Goal: Information Seeking & Learning: Find contact information

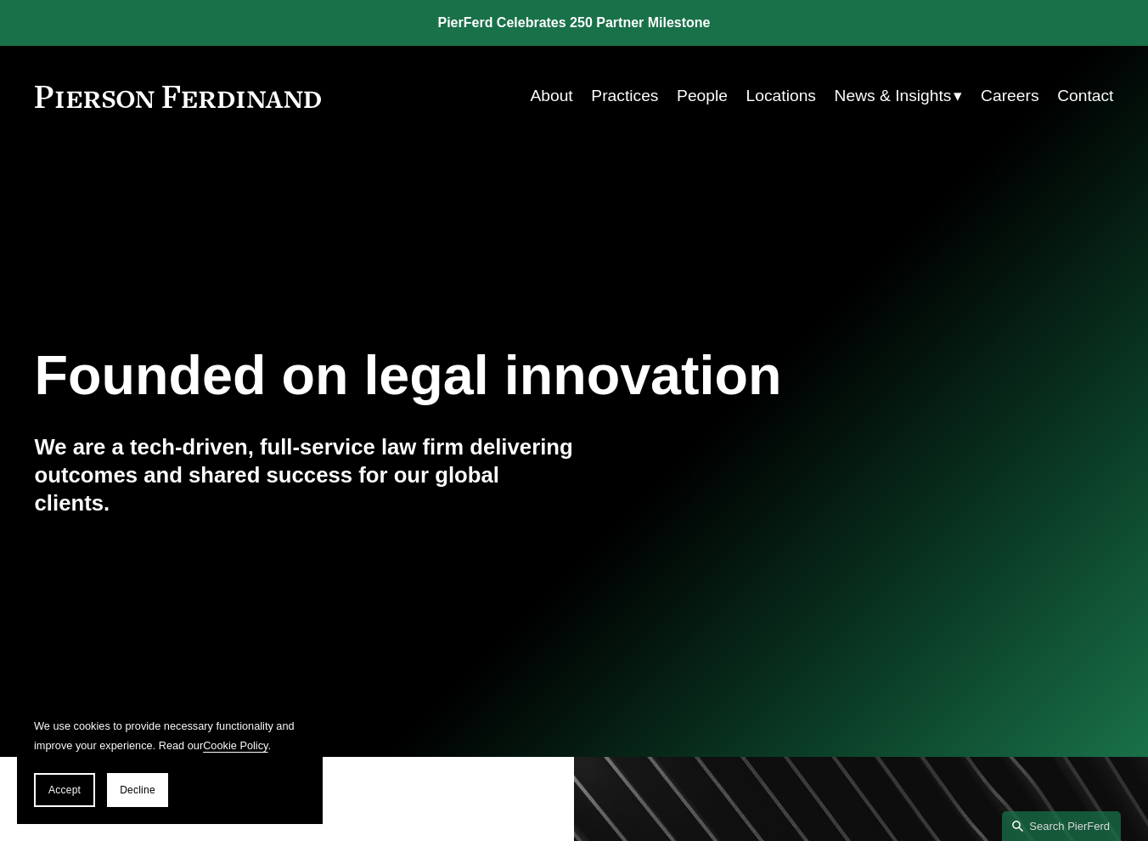
drag, startPoint x: 144, startPoint y: 36, endPoint x: 128, endPoint y: 45, distance: 17.9
click at [144, 37] on link at bounding box center [574, 23] width 1148 height 46
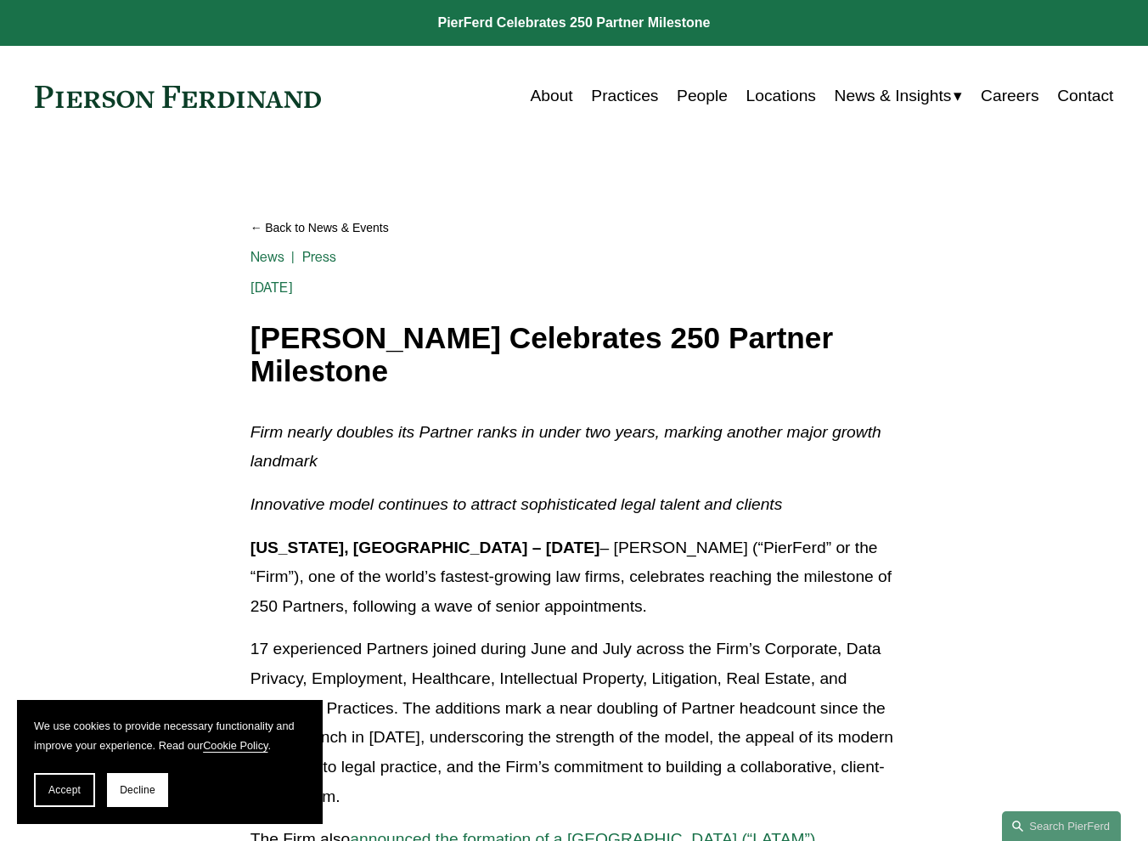
click at [859, 93] on span "News & Insights" at bounding box center [893, 97] width 117 height 30
click at [0, 0] on span "News" at bounding box center [0, 0] width 0 height 0
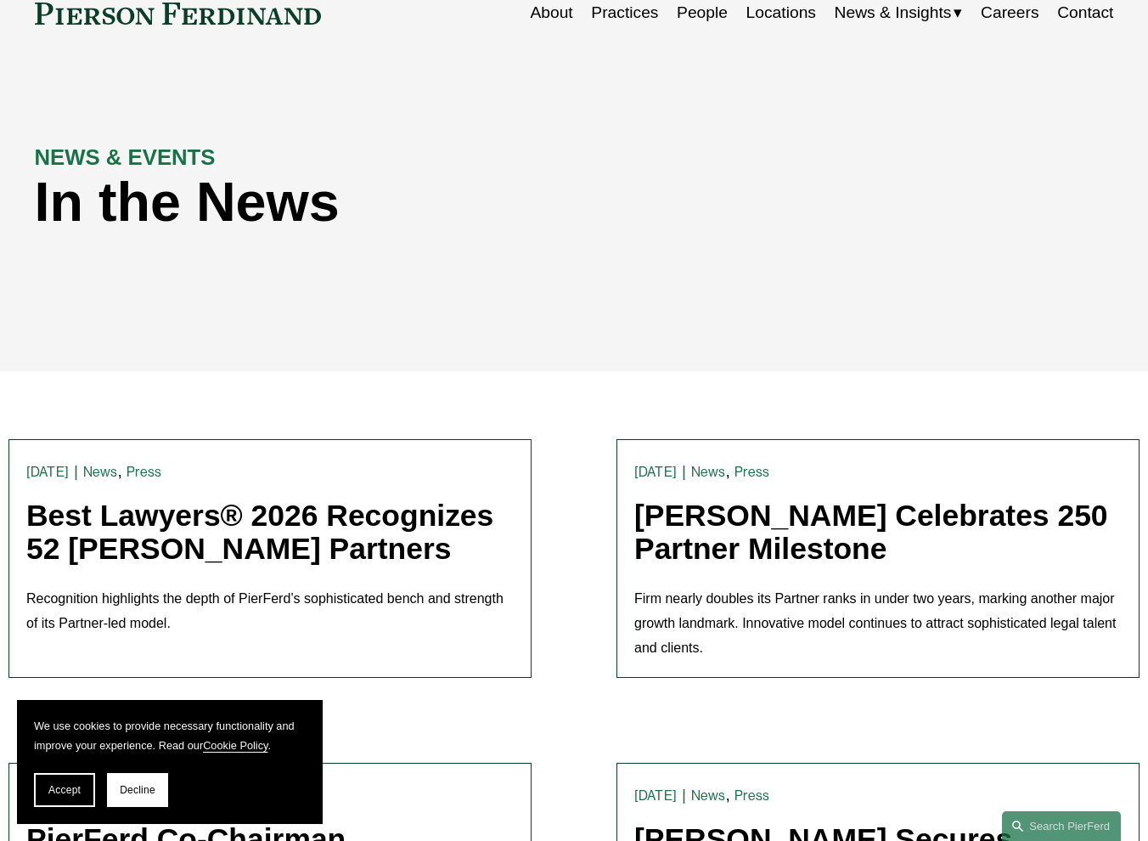
scroll to position [84, 0]
click at [372, 62] on div "Skip to Content About Practices People Locations" at bounding box center [574, 12] width 1148 height 100
click at [762, 20] on link "Locations" at bounding box center [782, 12] width 70 height 32
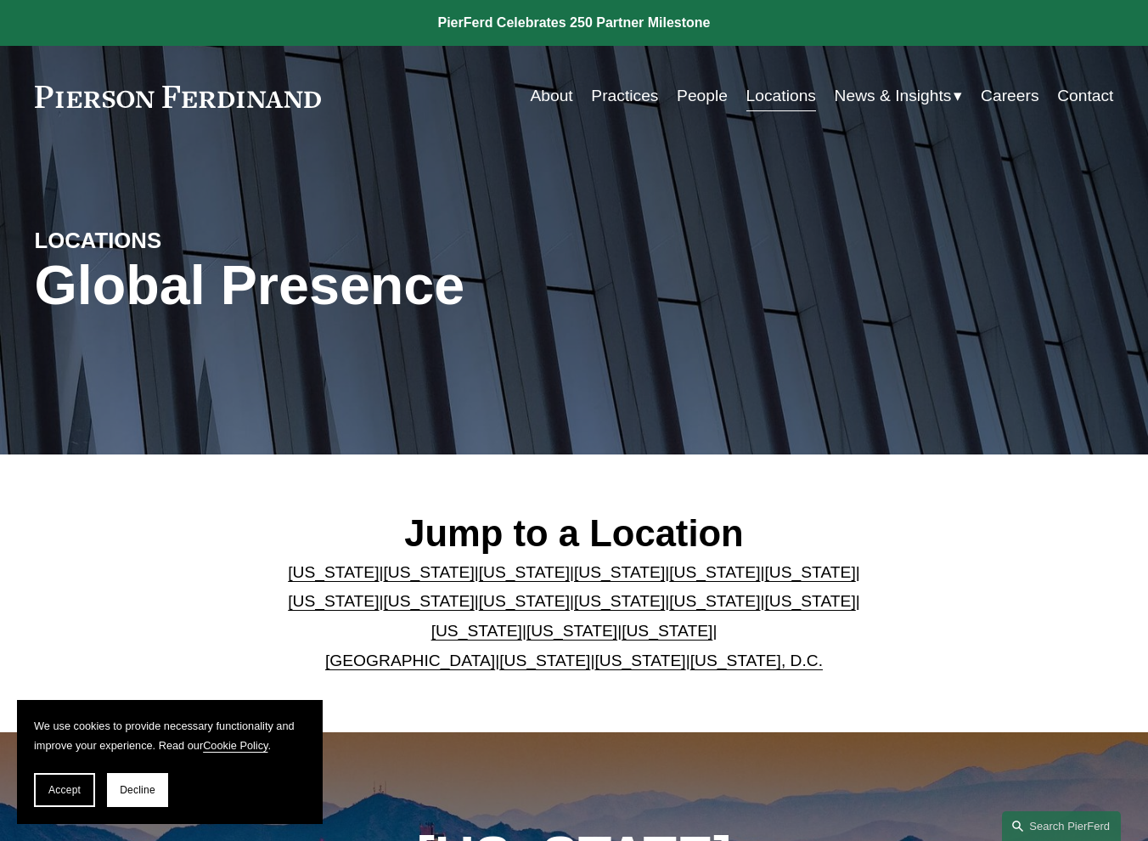
click at [669, 606] on link "New York" at bounding box center [714, 601] width 91 height 18
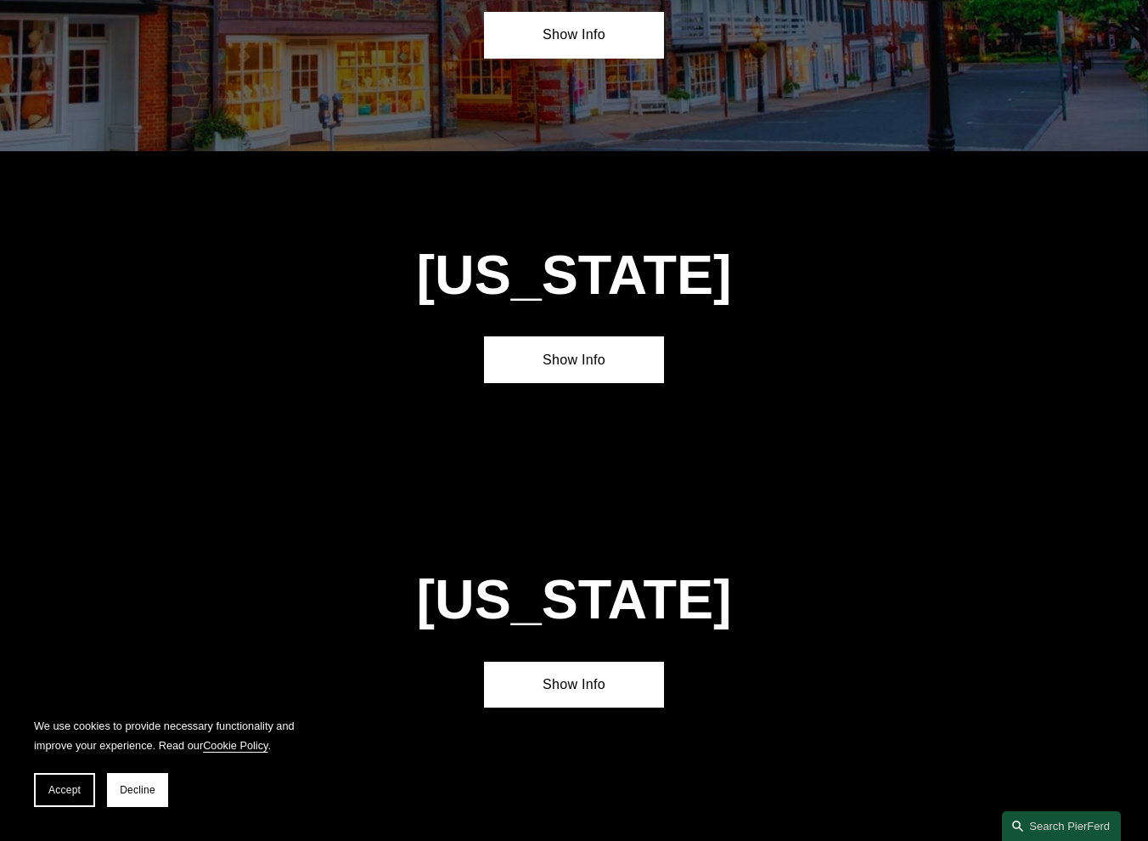
scroll to position [4020, 0]
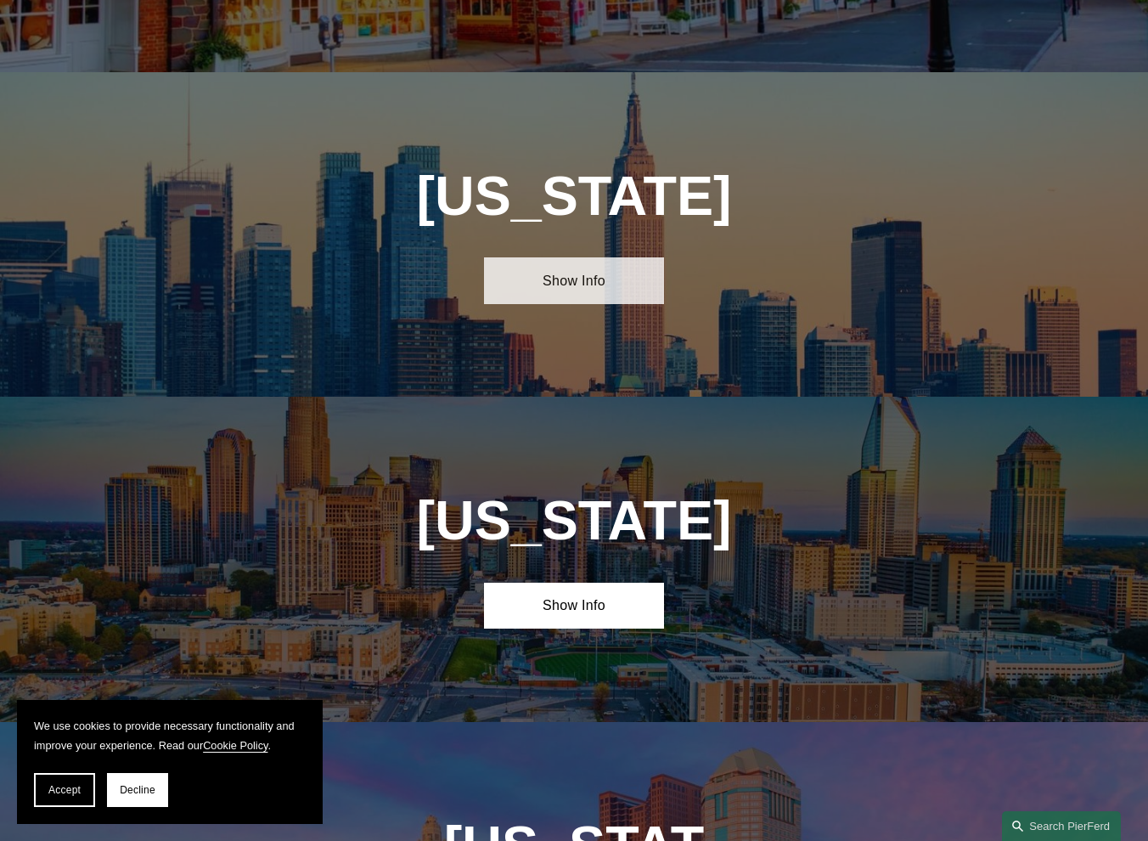
click at [520, 257] on link "Show Info" at bounding box center [574, 280] width 180 height 47
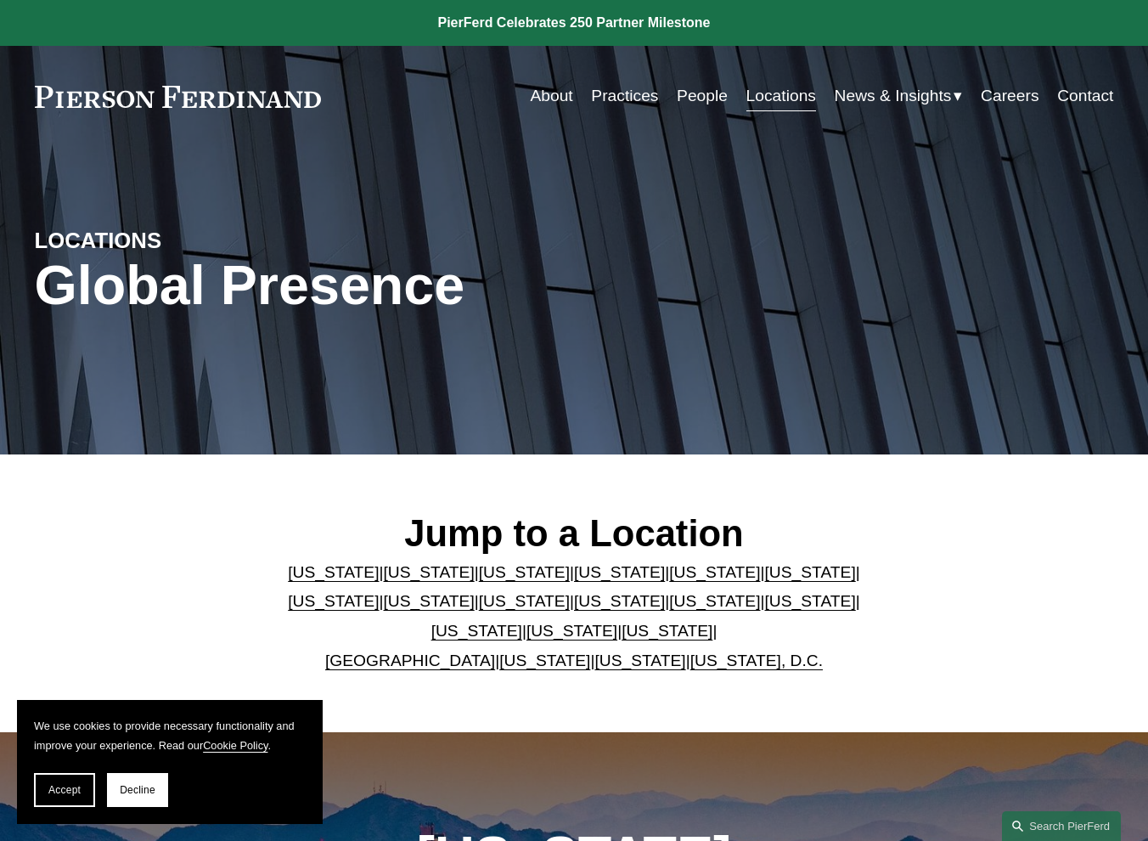
click at [260, 47] on div "Skip to Content About Practices People Locations" at bounding box center [574, 96] width 1148 height 100
click at [0, 0] on span "News" at bounding box center [0, 0] width 0 height 0
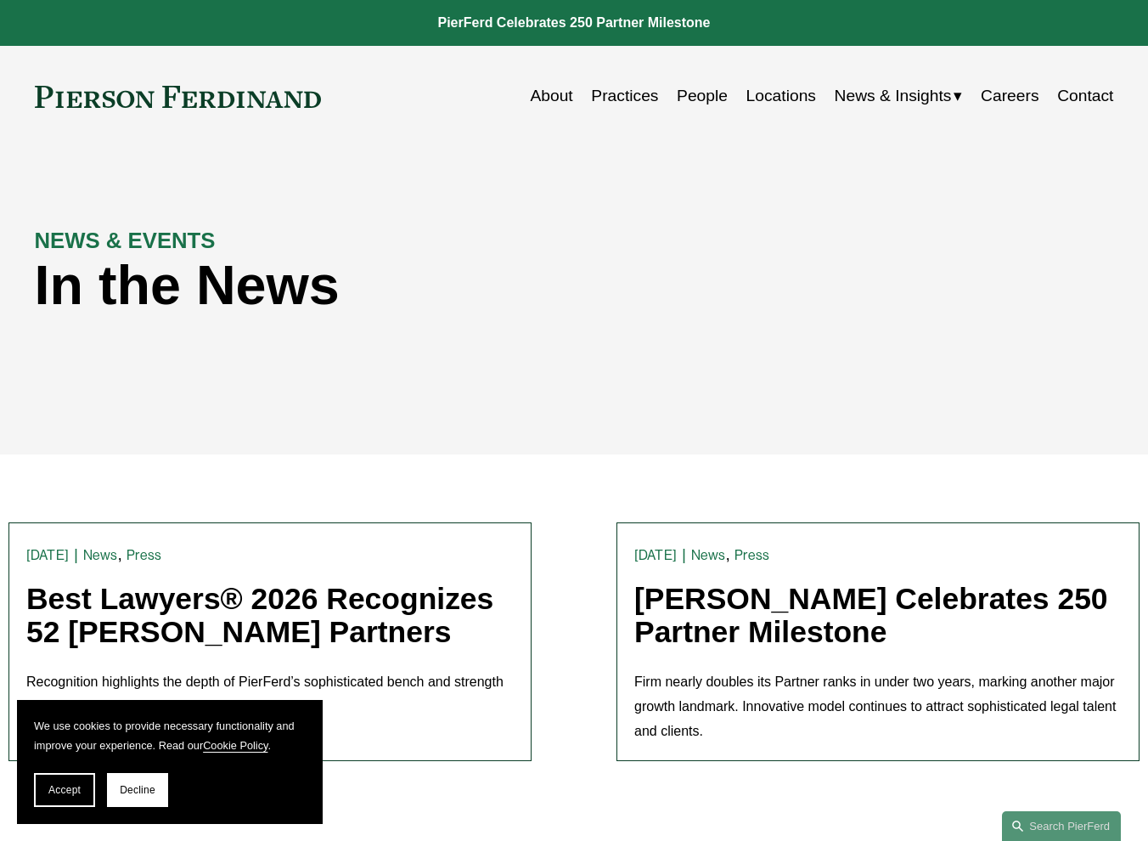
click at [0, 0] on span "Insights" at bounding box center [0, 0] width 0 height 0
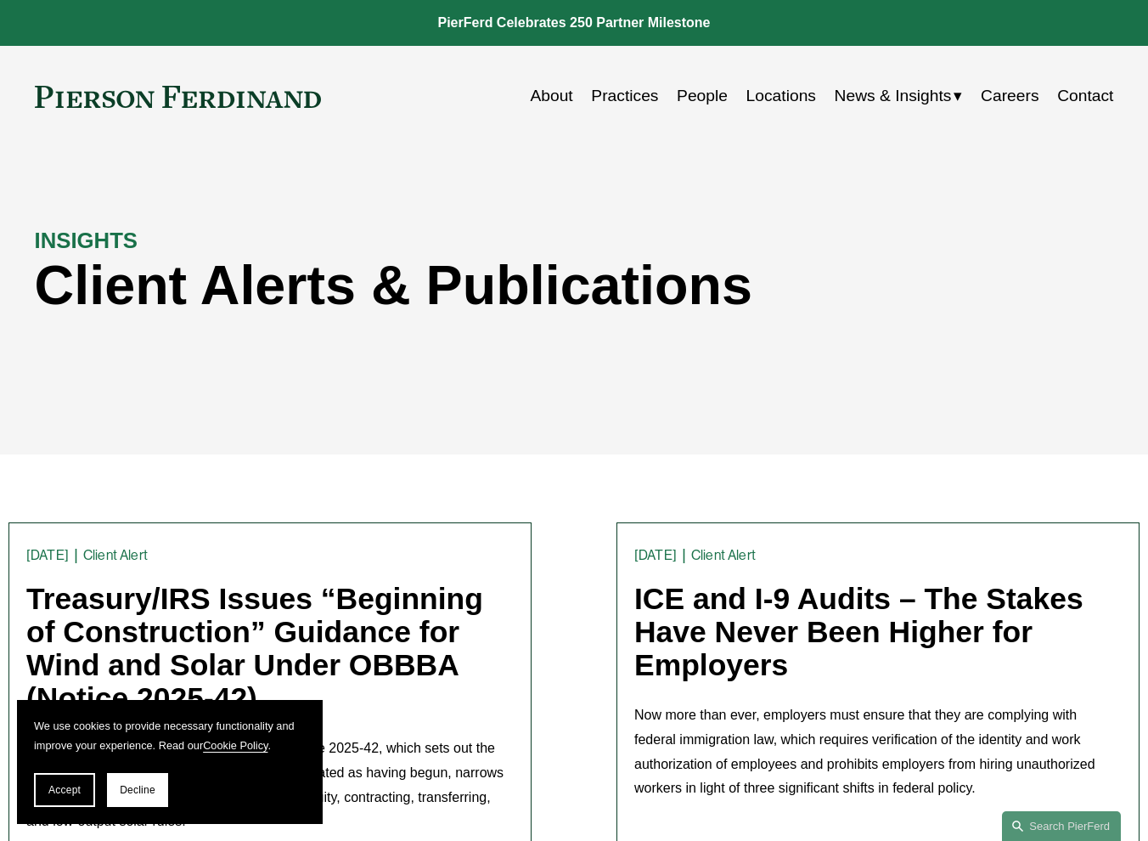
click at [0, 0] on span "Blogs" at bounding box center [0, 0] width 0 height 0
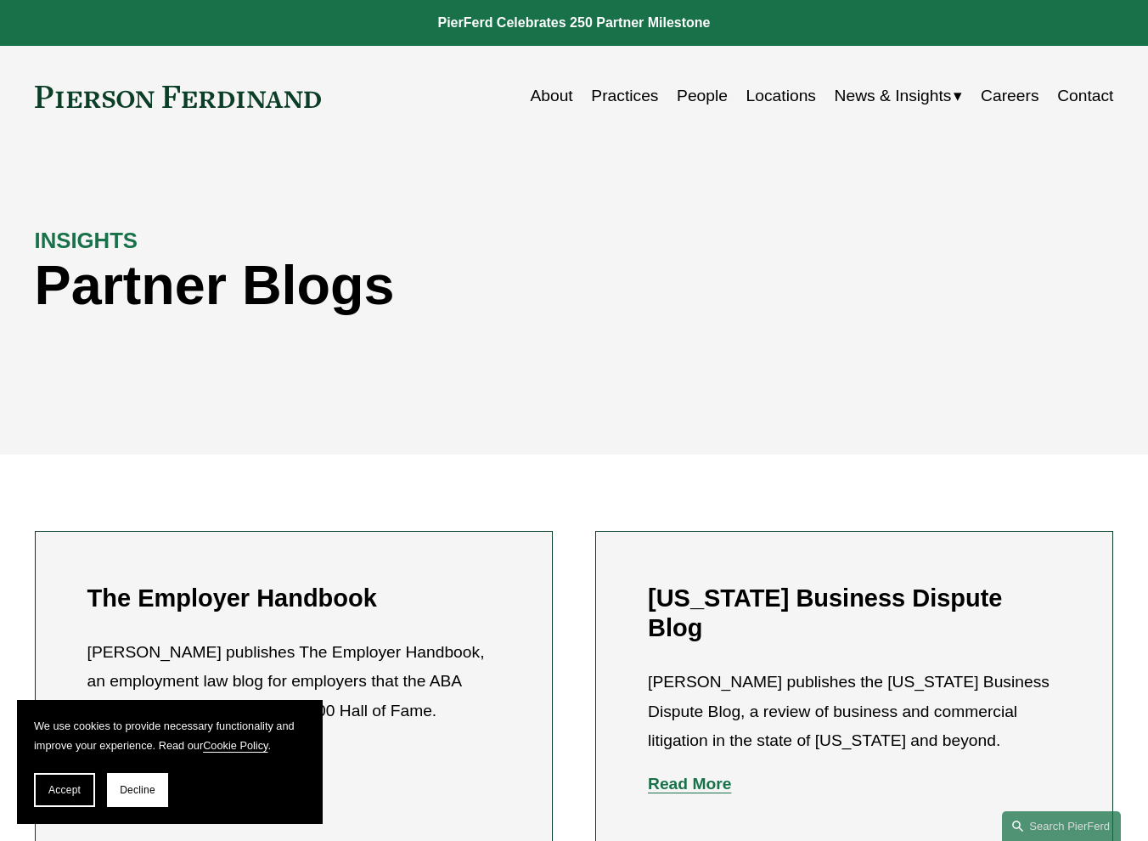
click at [544, 97] on link "About" at bounding box center [551, 96] width 42 height 32
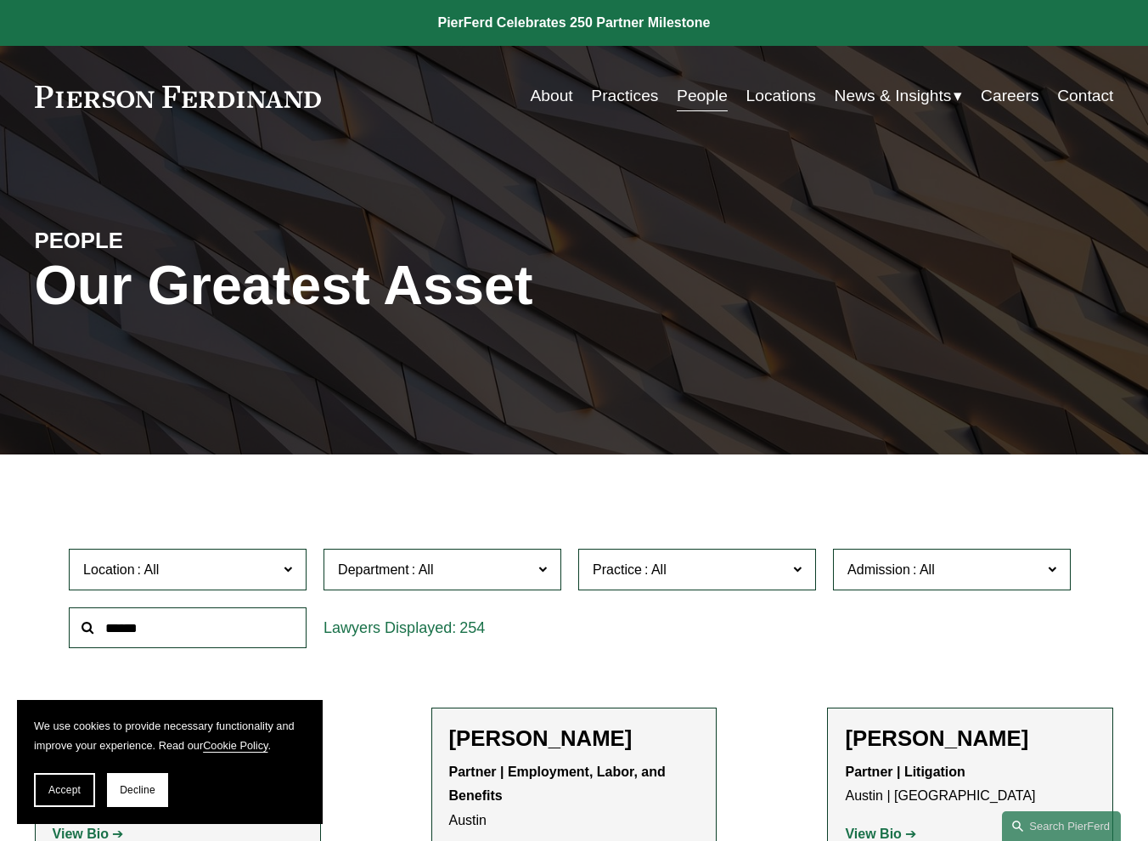
click at [206, 640] on input "text" at bounding box center [188, 628] width 238 height 42
type input "****"
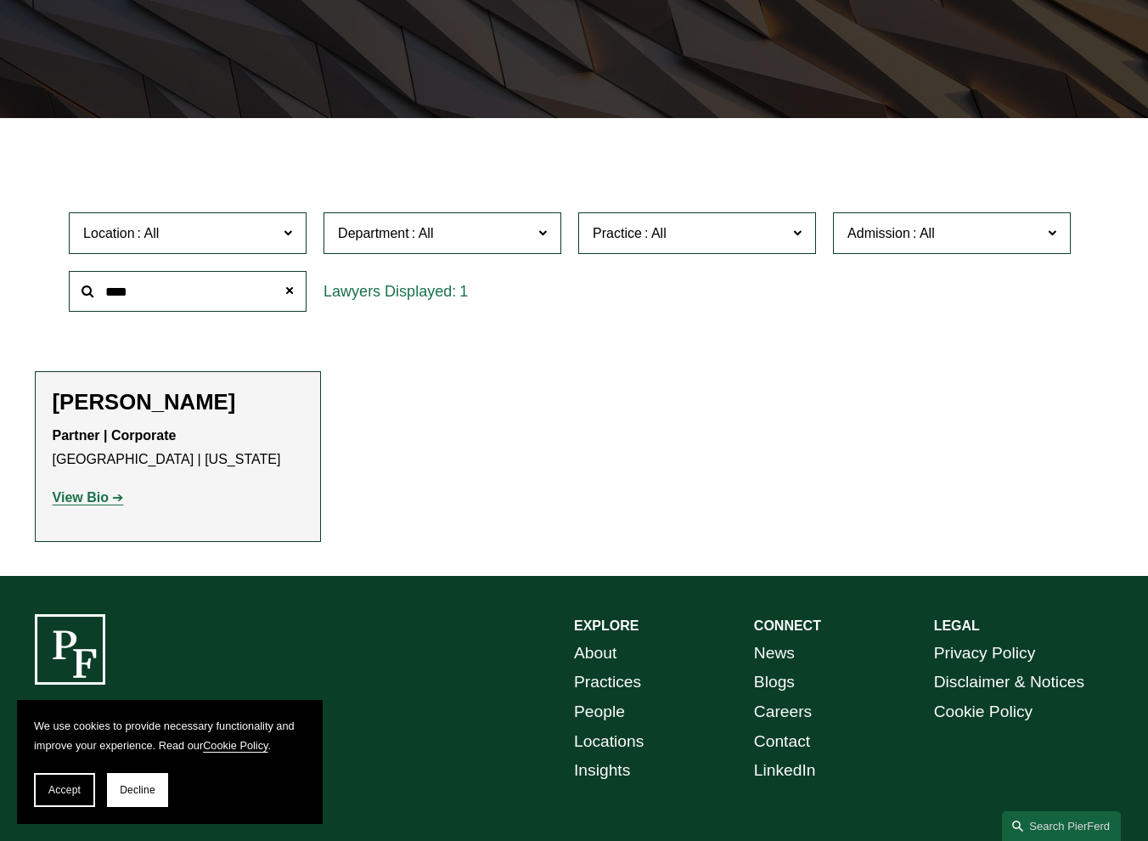
scroll to position [339, 0]
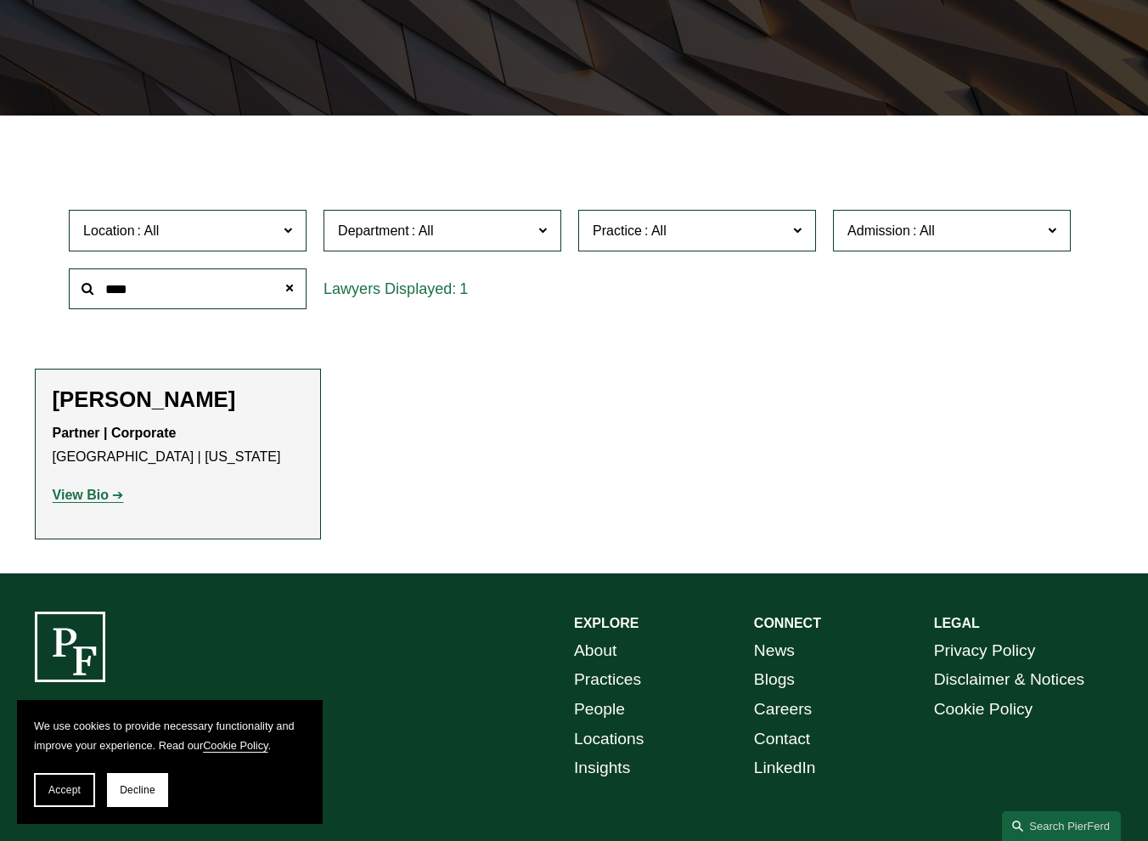
click at [87, 500] on strong "View Bio" at bounding box center [81, 495] width 56 height 14
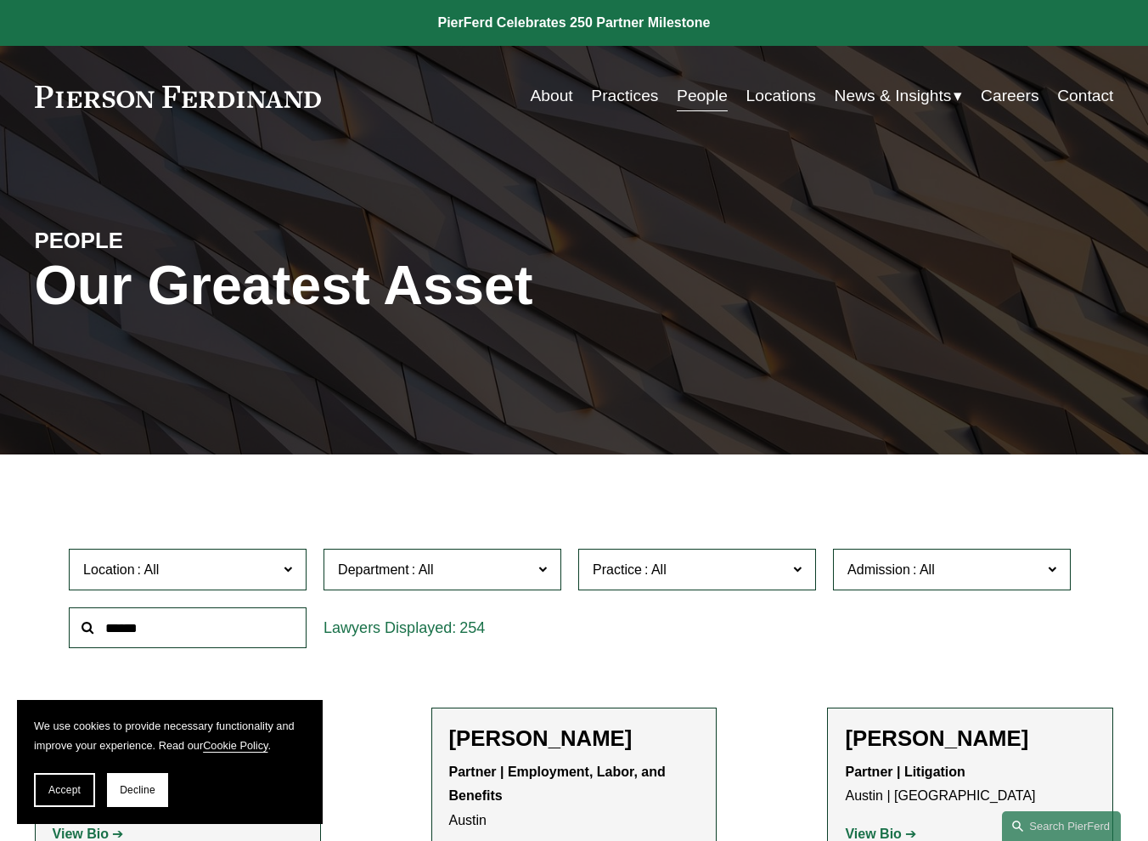
click at [163, 629] on input "text" at bounding box center [188, 628] width 238 height 42
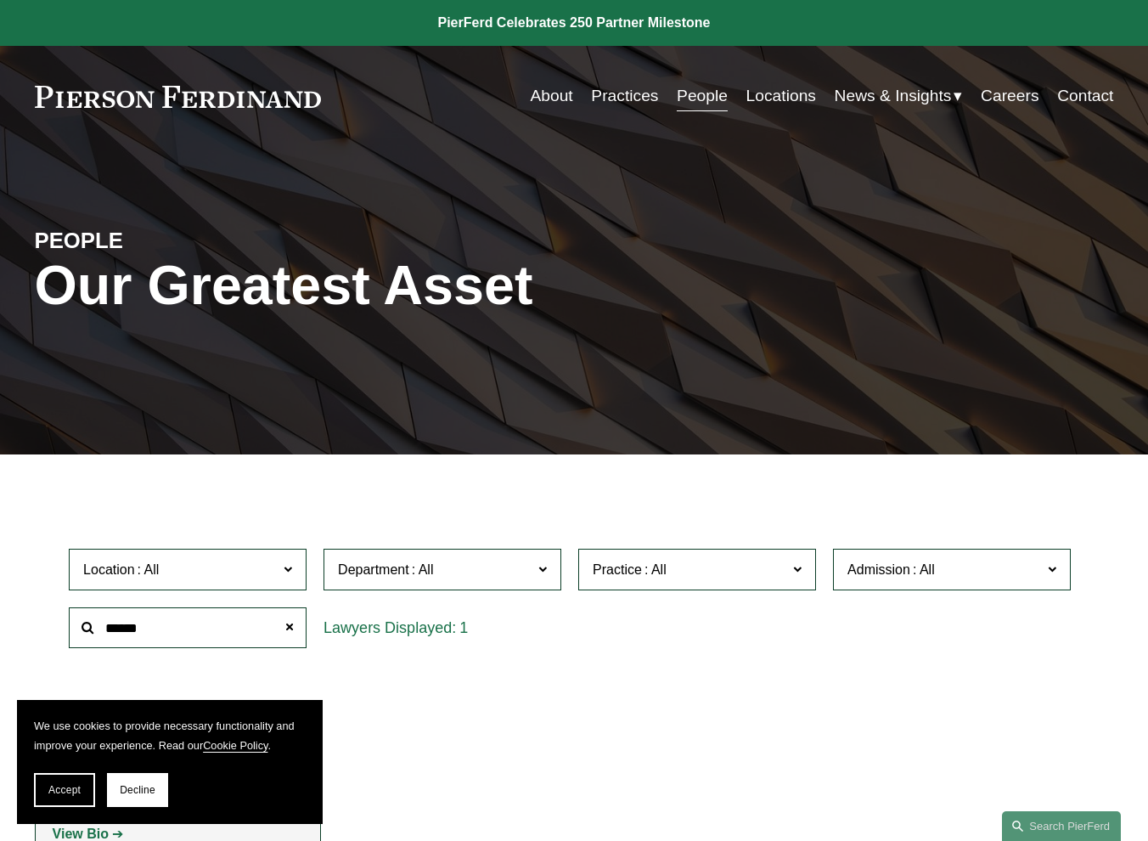
type input "******"
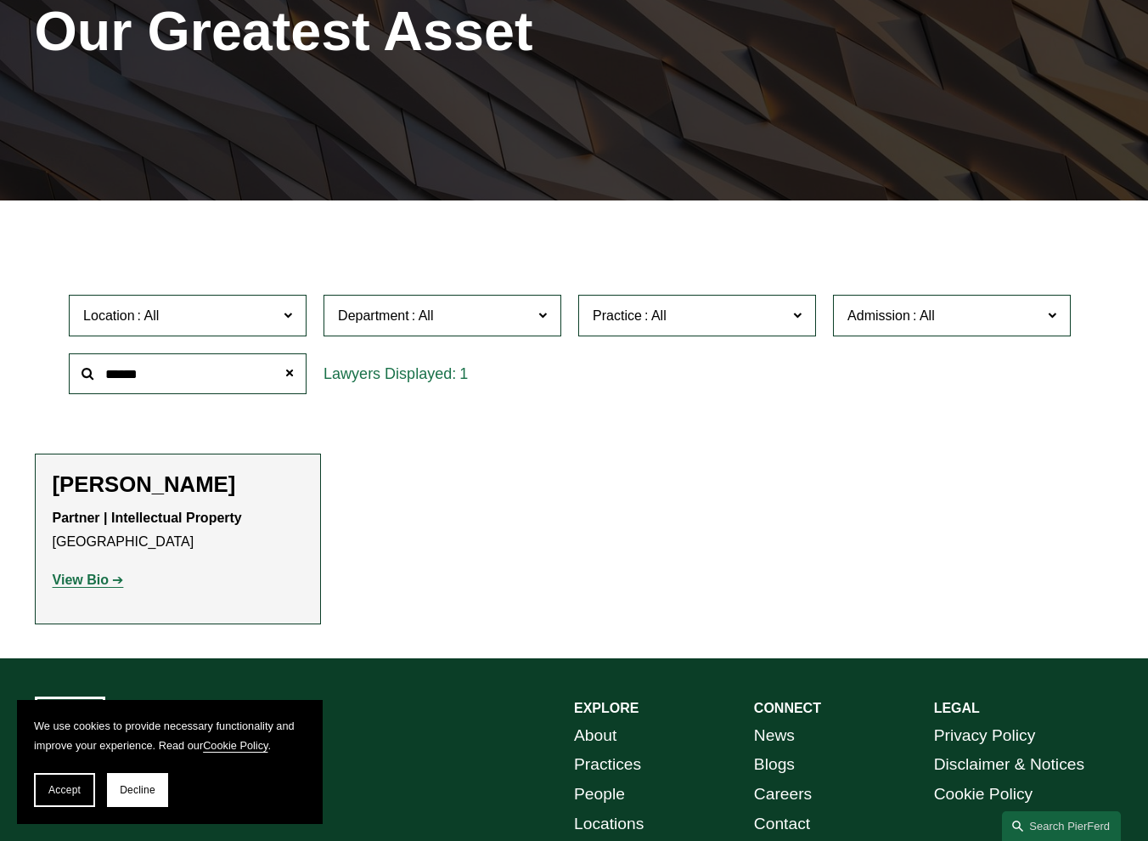
scroll to position [255, 0]
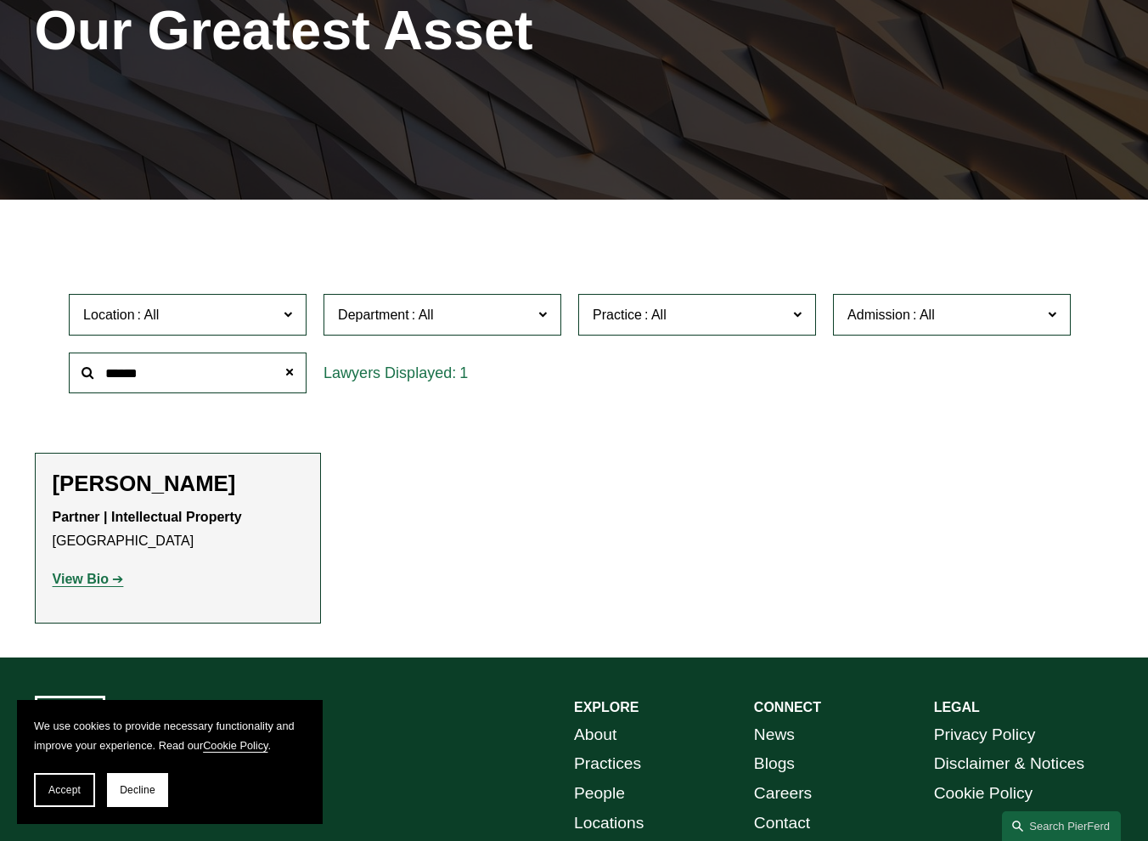
click at [87, 586] on strong "View Bio" at bounding box center [81, 579] width 56 height 14
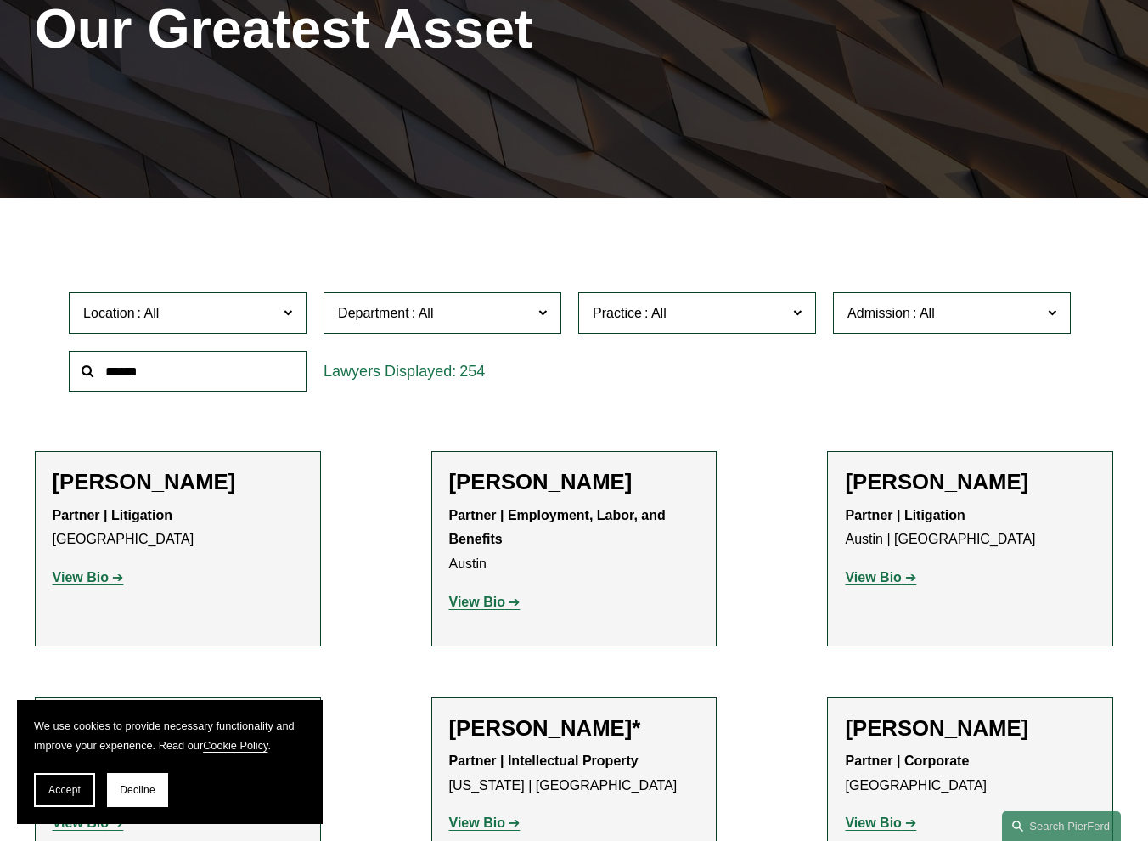
scroll to position [255, 0]
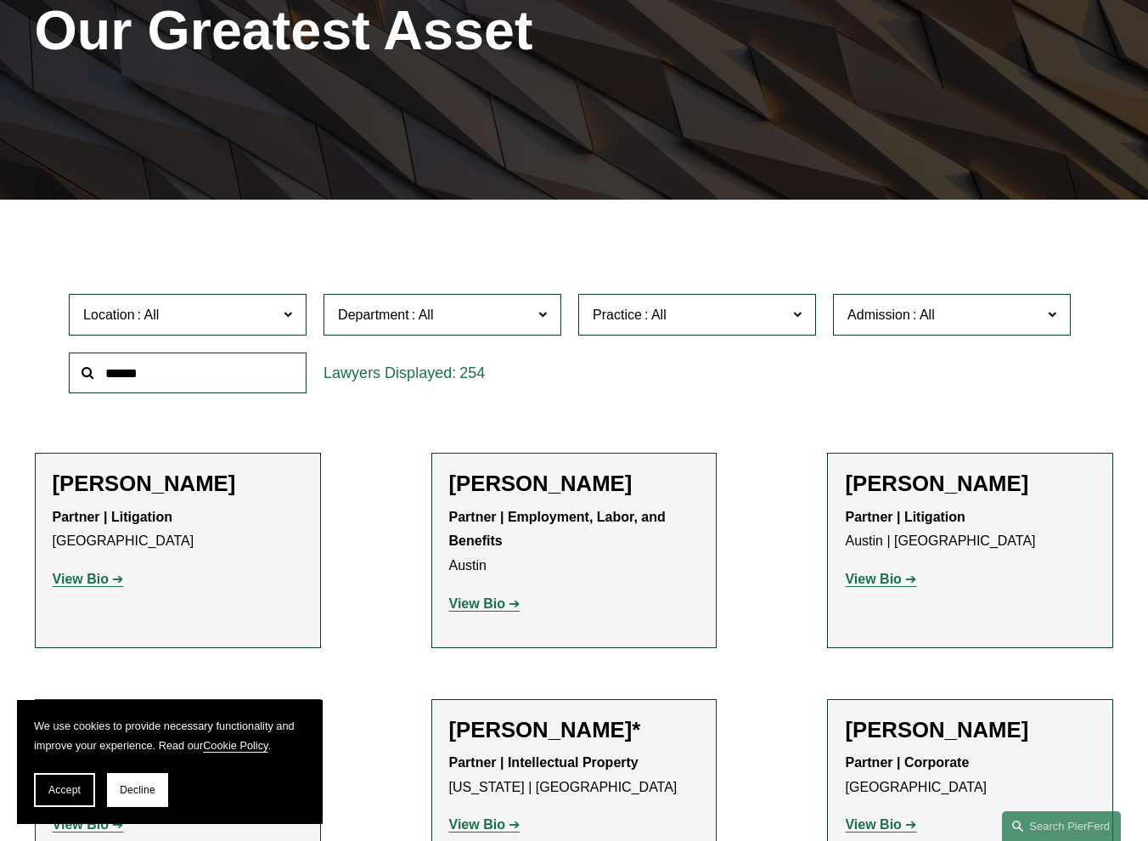
click at [186, 368] on input "text" at bounding box center [188, 373] width 238 height 42
type input "******"
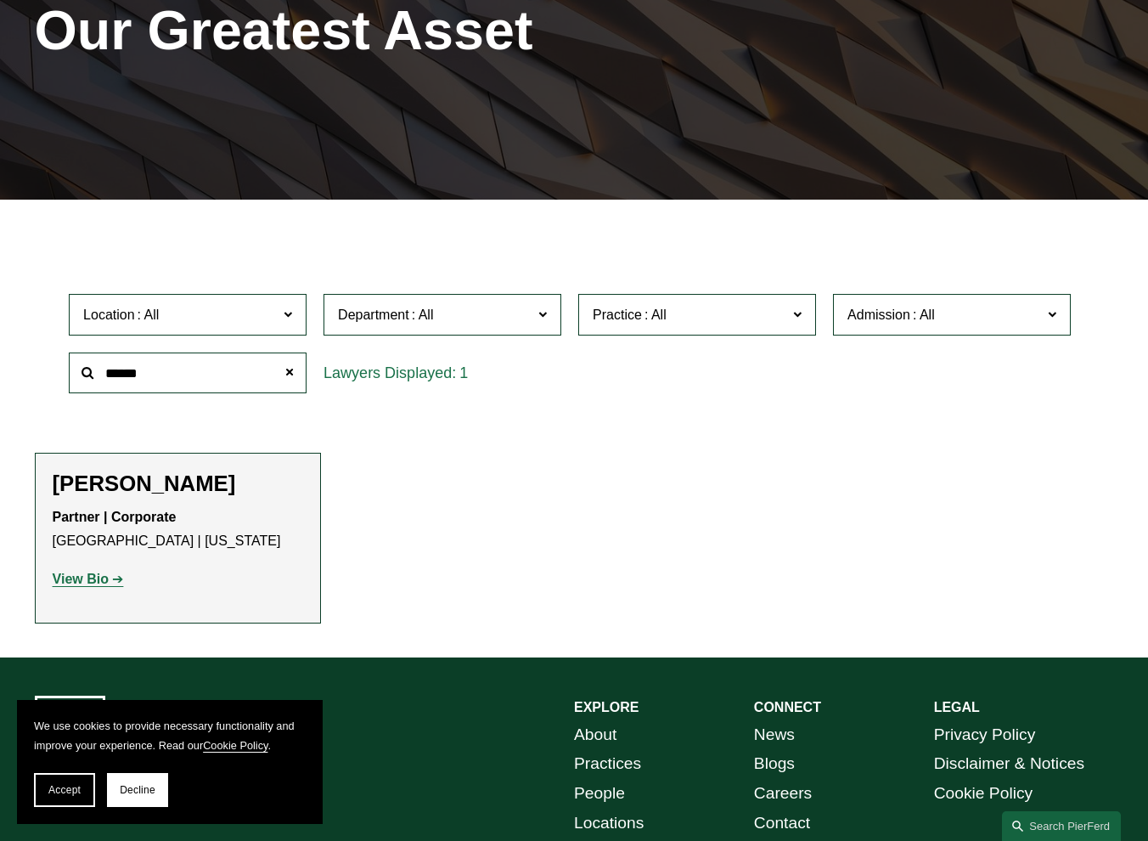
click at [77, 583] on strong "View Bio" at bounding box center [81, 579] width 56 height 14
